Goal: Information Seeking & Learning: Learn about a topic

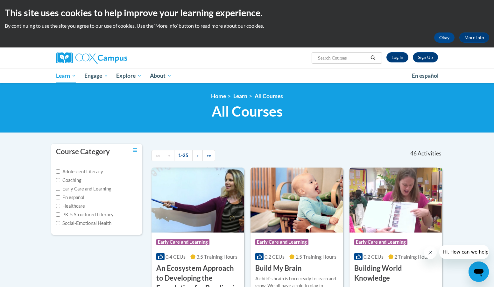
click at [340, 59] on input "Search..." at bounding box center [342, 58] width 51 height 8
type input "fundations read"
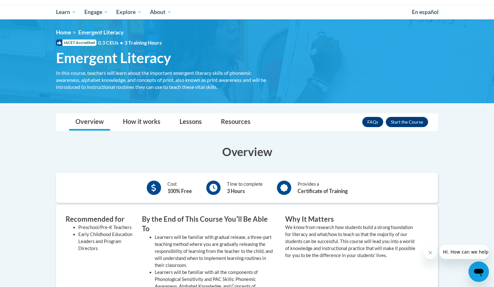
scroll to position [95, 0]
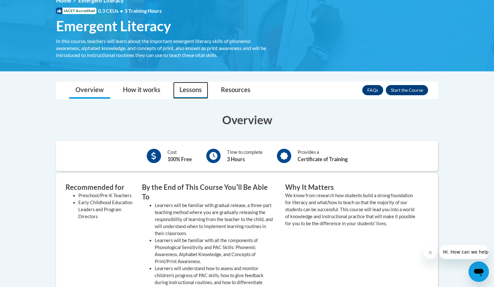
click at [186, 95] on link "Lessons" at bounding box center [190, 90] width 35 height 17
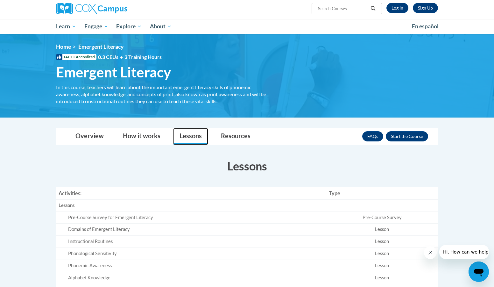
scroll to position [39, 0]
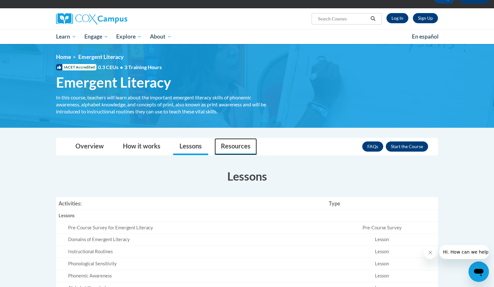
click at [233, 150] on link "Resources" at bounding box center [235, 146] width 42 height 17
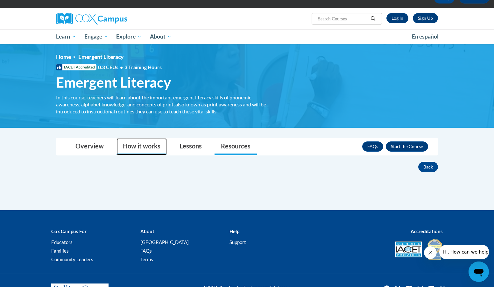
click at [129, 144] on link "How it works" at bounding box center [141, 146] width 50 height 17
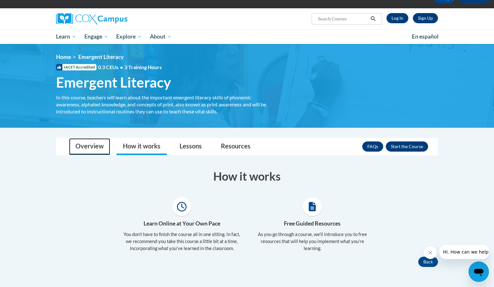
click at [91, 143] on link "Overview" at bounding box center [89, 146] width 41 height 17
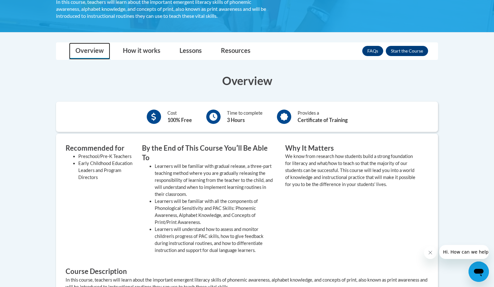
scroll to position [103, 0]
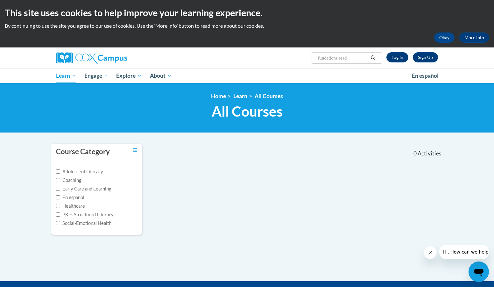
click at [332, 58] on input "fundations read" at bounding box center [342, 58] width 51 height 8
click at [320, 56] on input "fundations read" at bounding box center [342, 58] width 51 height 8
type input "foundations read"
click at [334, 56] on input "foundations read" at bounding box center [342, 58] width 51 height 8
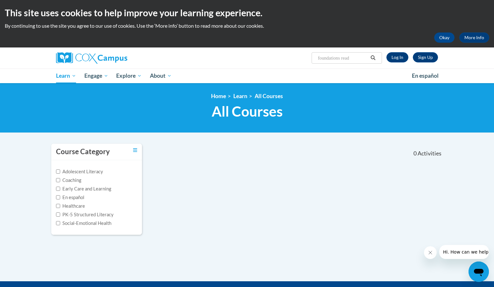
click at [334, 56] on input "foundations read" at bounding box center [342, 58] width 51 height 8
type input "learning to read"
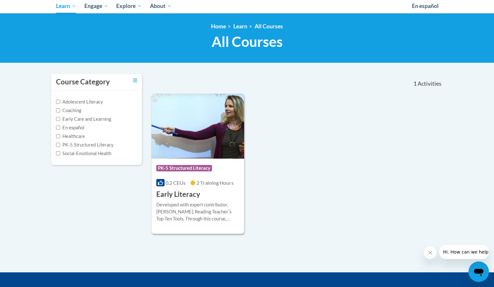
scroll to position [95, 0]
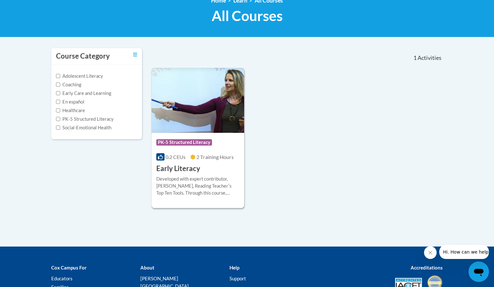
click at [177, 172] on h3 "Early Literacy" at bounding box center [178, 169] width 44 height 10
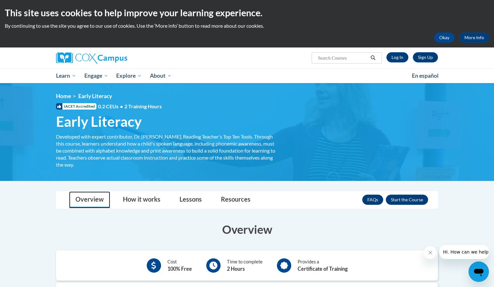
click at [82, 197] on link "Overview" at bounding box center [89, 199] width 41 height 17
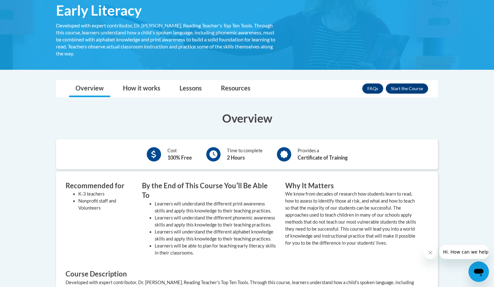
scroll to position [95, 0]
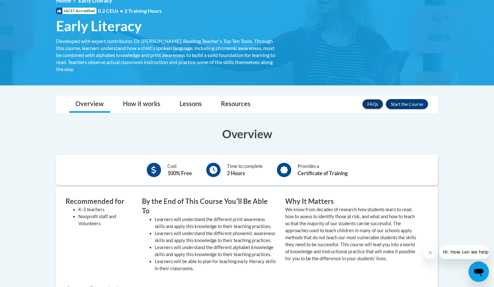
click at [374, 107] on link "FAQs" at bounding box center [372, 104] width 21 height 10
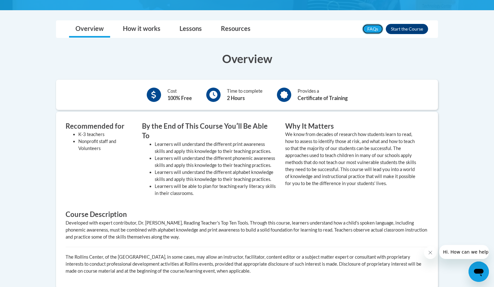
scroll to position [159, 0]
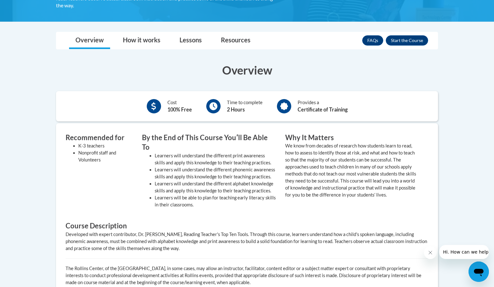
click at [13, 51] on body "This site uses cookies to help improve your learning experience. By continuing …" at bounding box center [247, 168] width 494 height 654
